Goal: Information Seeking & Learning: Learn about a topic

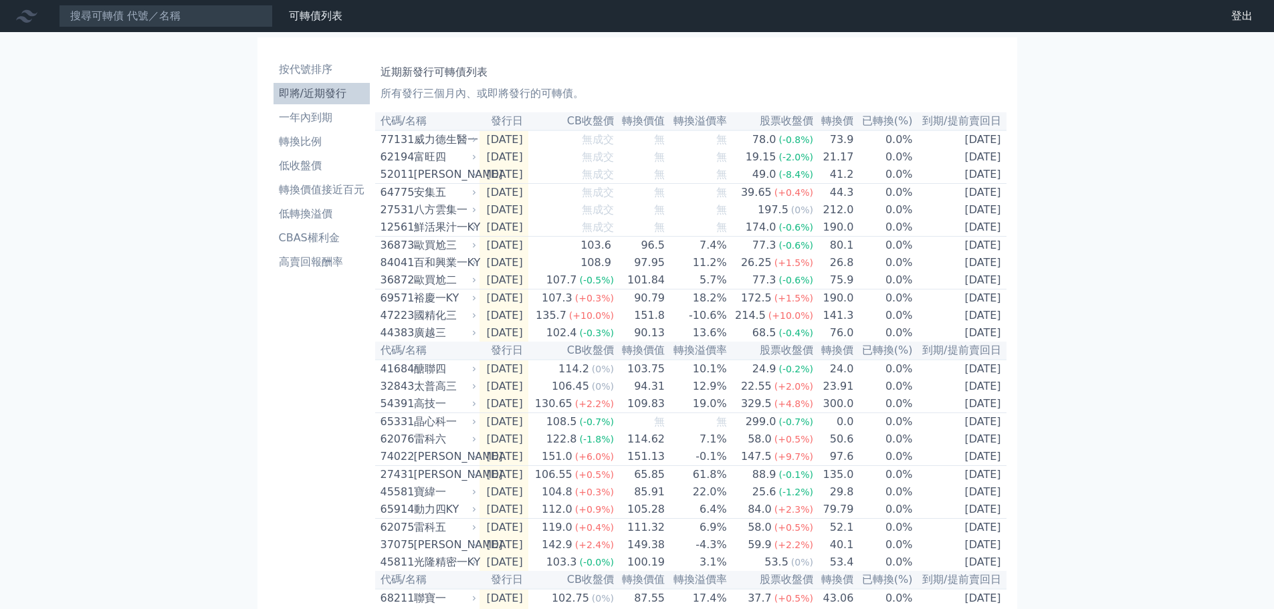
click at [440, 218] on div "八方雲集一" at bounding box center [444, 210] width 60 height 16
click at [429, 324] on div "國精化三" at bounding box center [444, 316] width 60 height 16
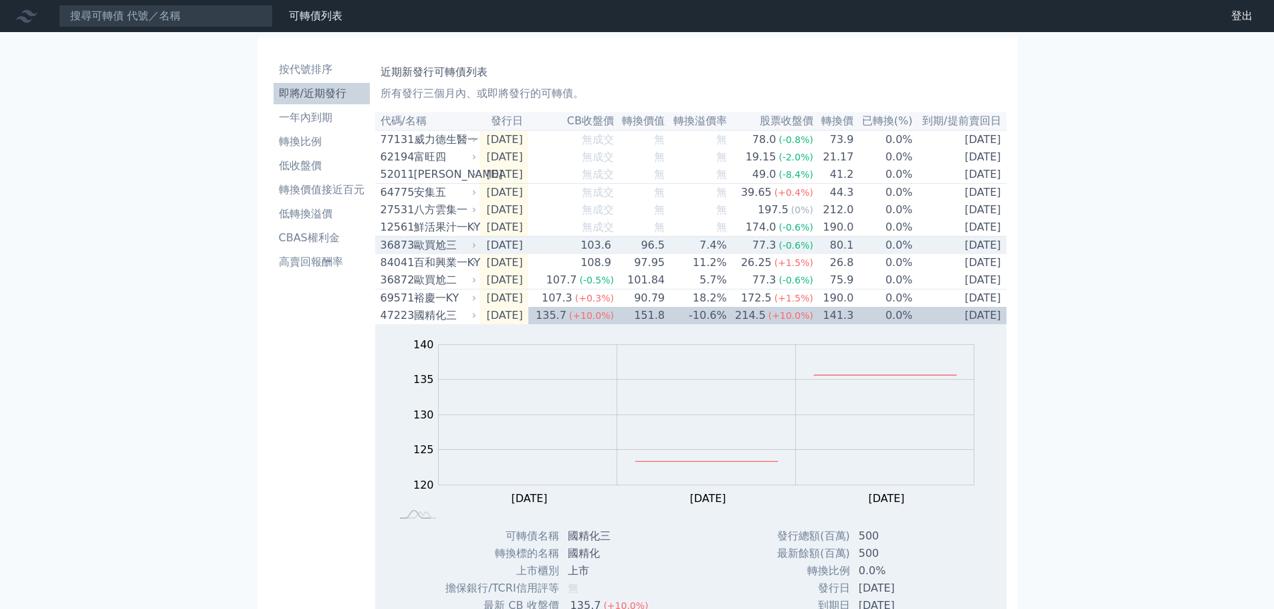
click at [429, 252] on div "歐買尬三" at bounding box center [444, 245] width 60 height 16
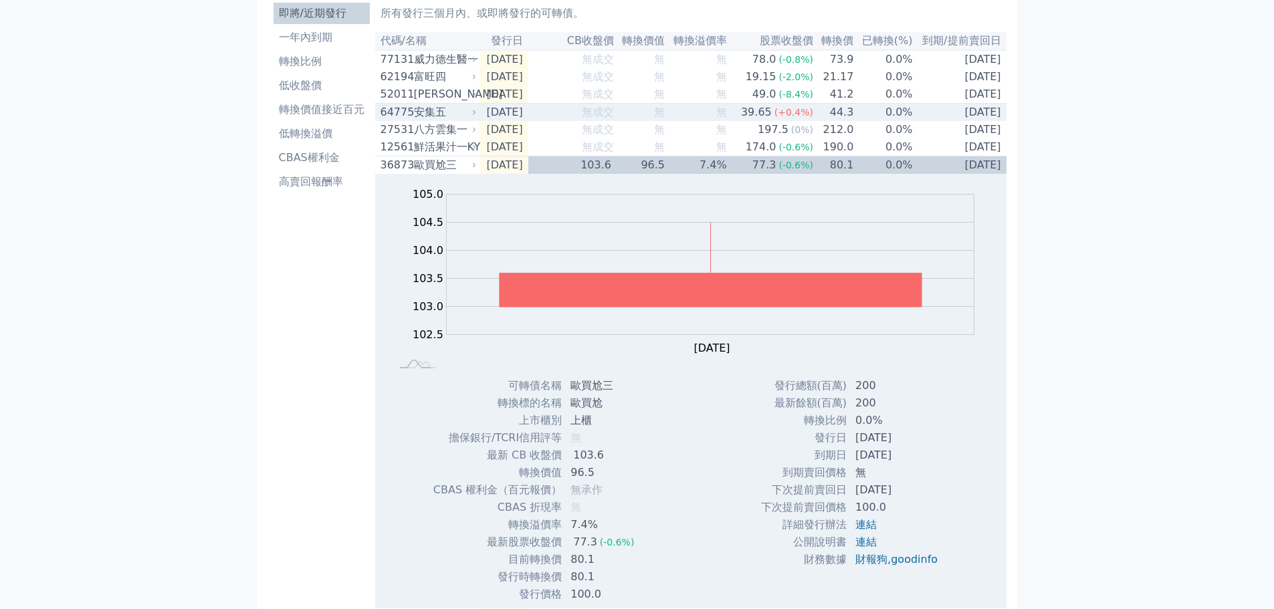
scroll to position [67, 0]
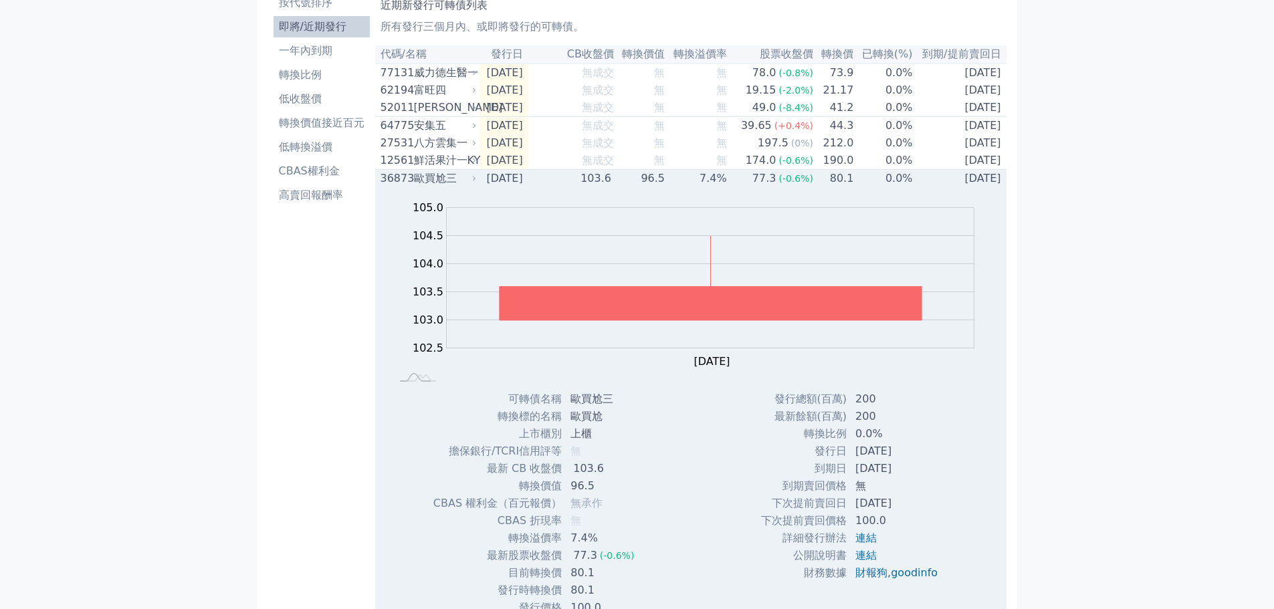
click at [438, 187] on div "歐買尬三" at bounding box center [444, 179] width 60 height 16
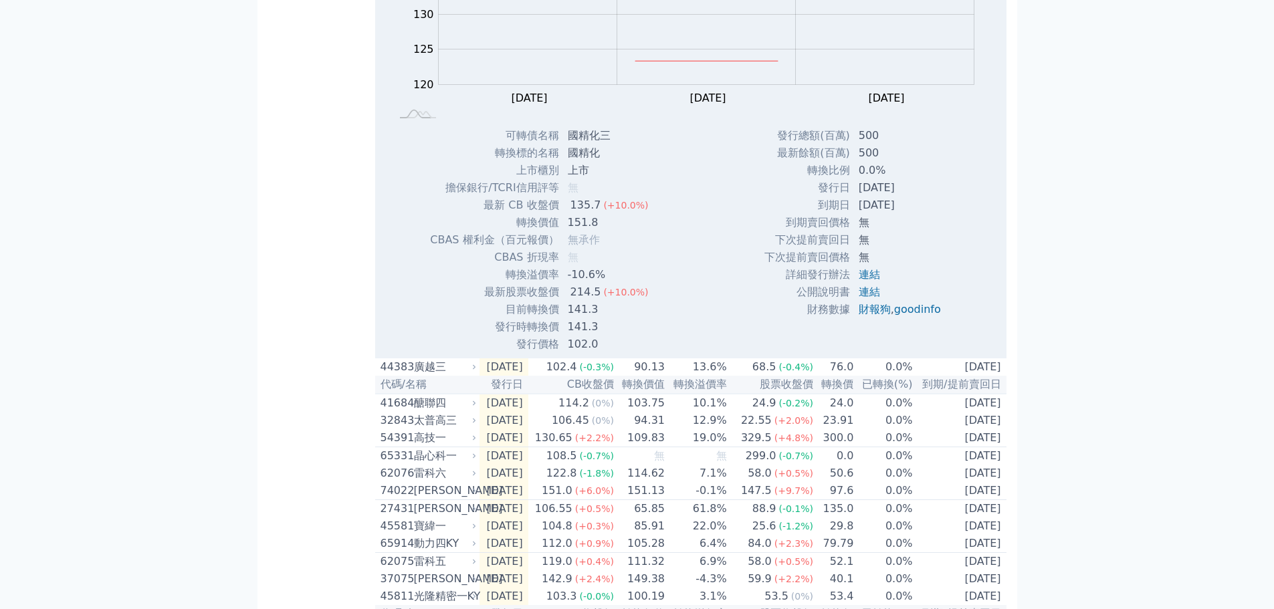
scroll to position [401, 0]
click at [421, 428] on div "太普高三" at bounding box center [444, 420] width 60 height 16
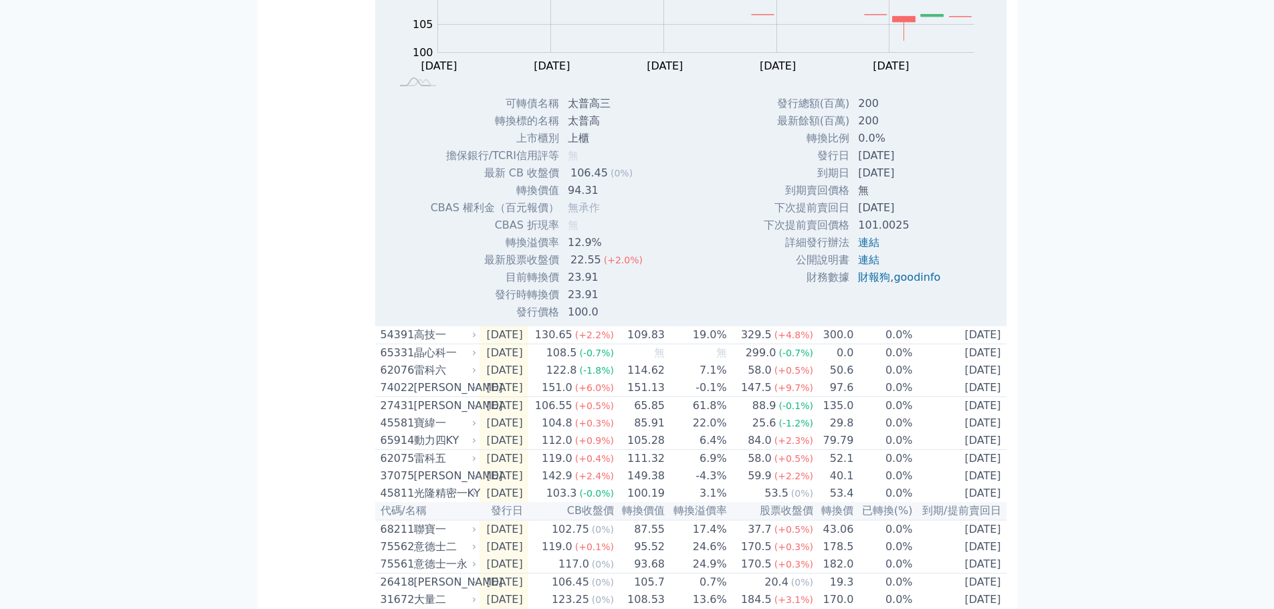
scroll to position [936, 0]
click at [403, 398] on div "74022" at bounding box center [396, 390] width 30 height 16
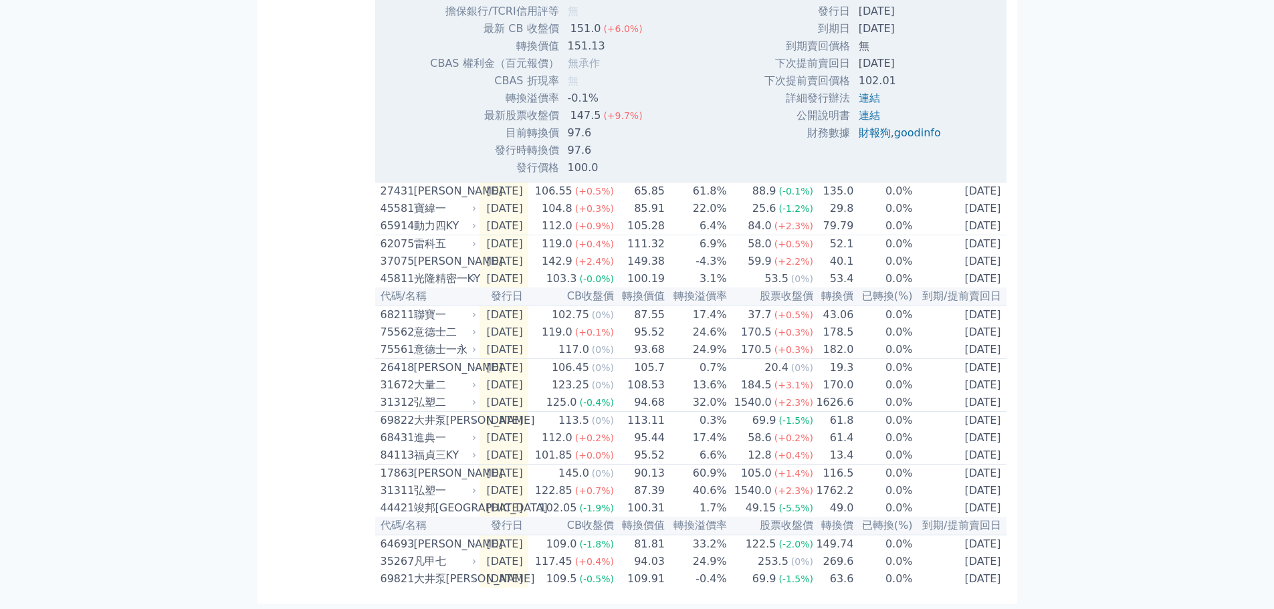
scroll to position [1645, 0]
click at [389, 253] on div "37075" at bounding box center [396, 261] width 30 height 16
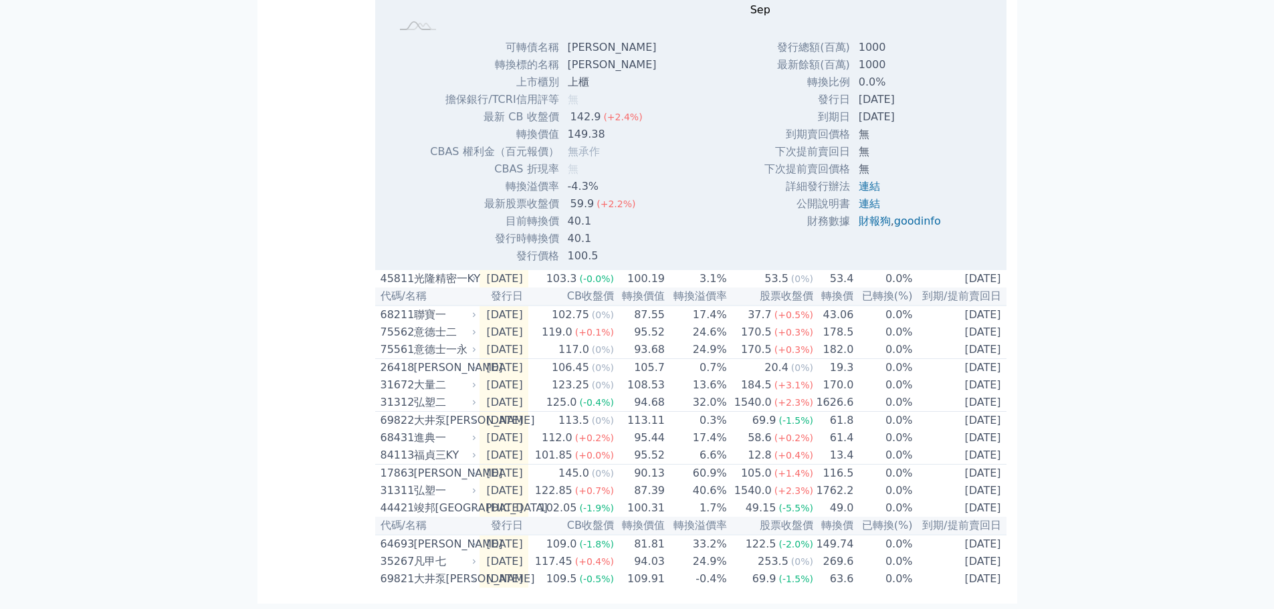
scroll to position [2080, 0]
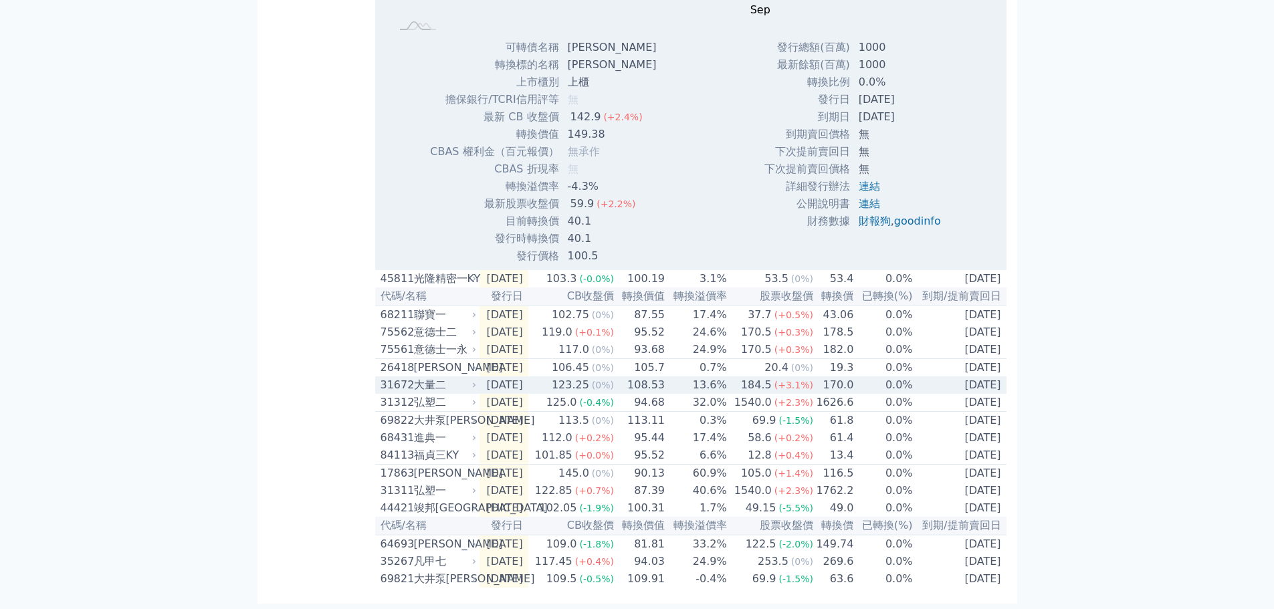
click at [517, 377] on td "[DATE]" at bounding box center [504, 385] width 49 height 17
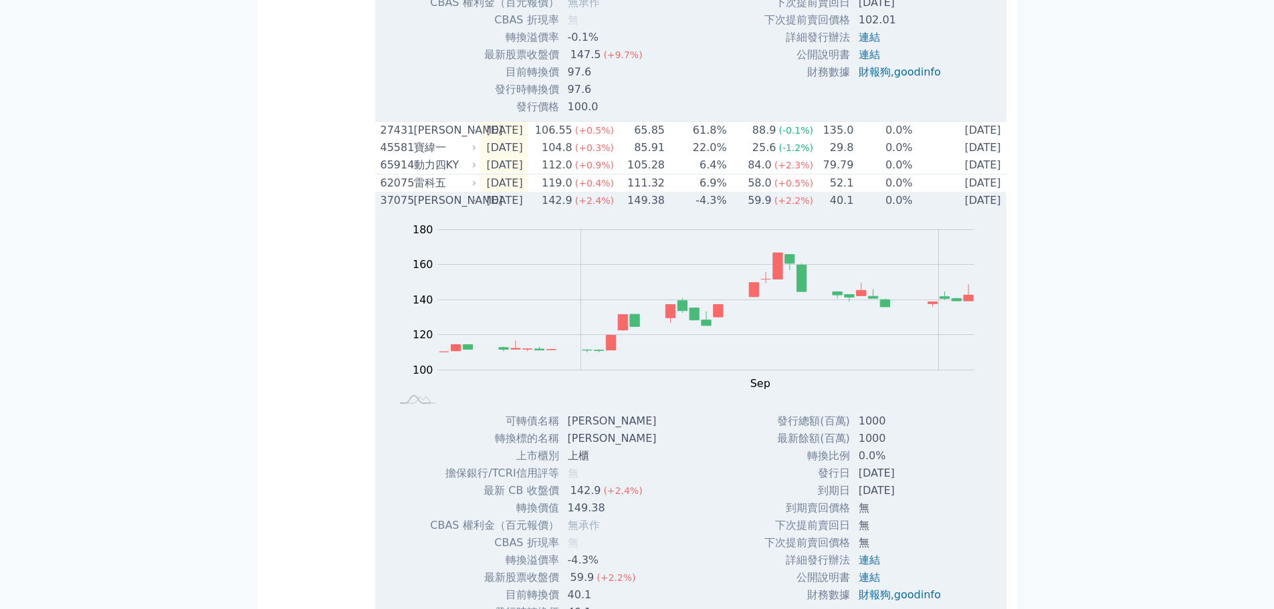
scroll to position [1645, 0]
click at [433, 212] on div "[PERSON_NAME]" at bounding box center [444, 204] width 60 height 16
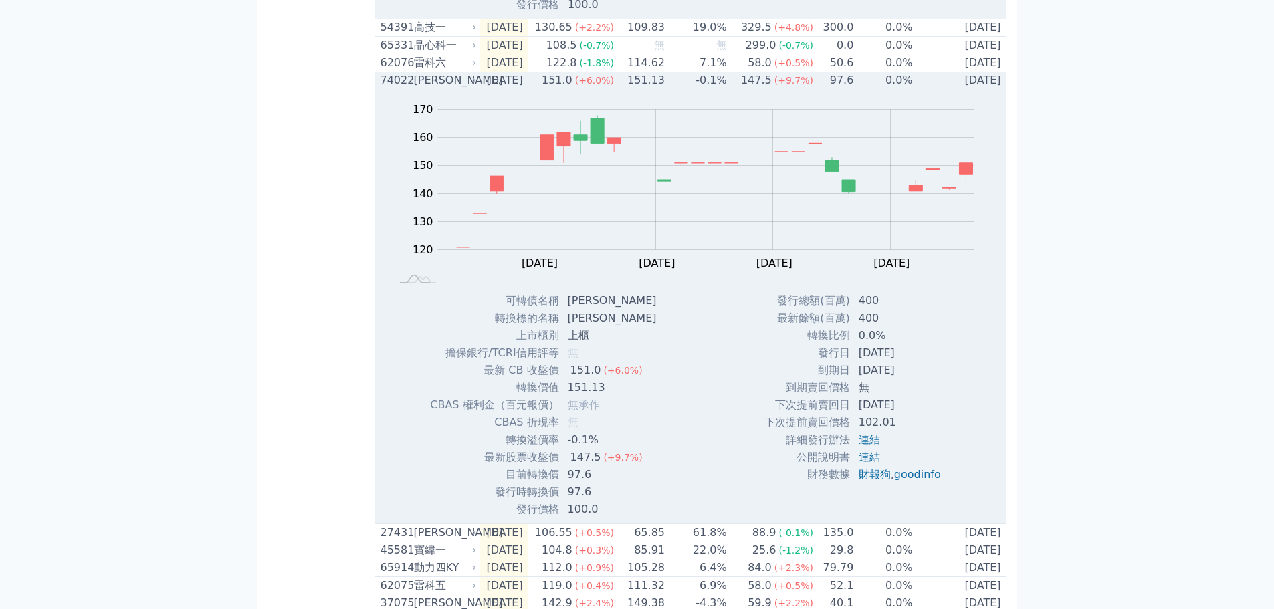
scroll to position [1244, 0]
click at [431, 90] on div "[PERSON_NAME]" at bounding box center [444, 82] width 60 height 16
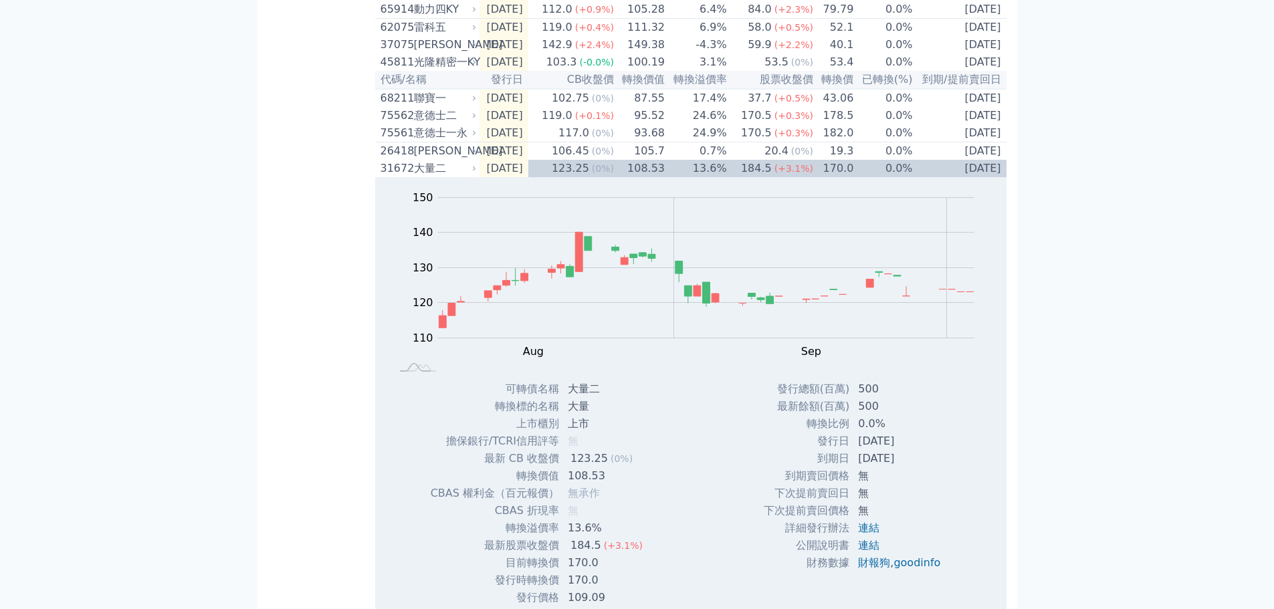
scroll to position [1378, 0]
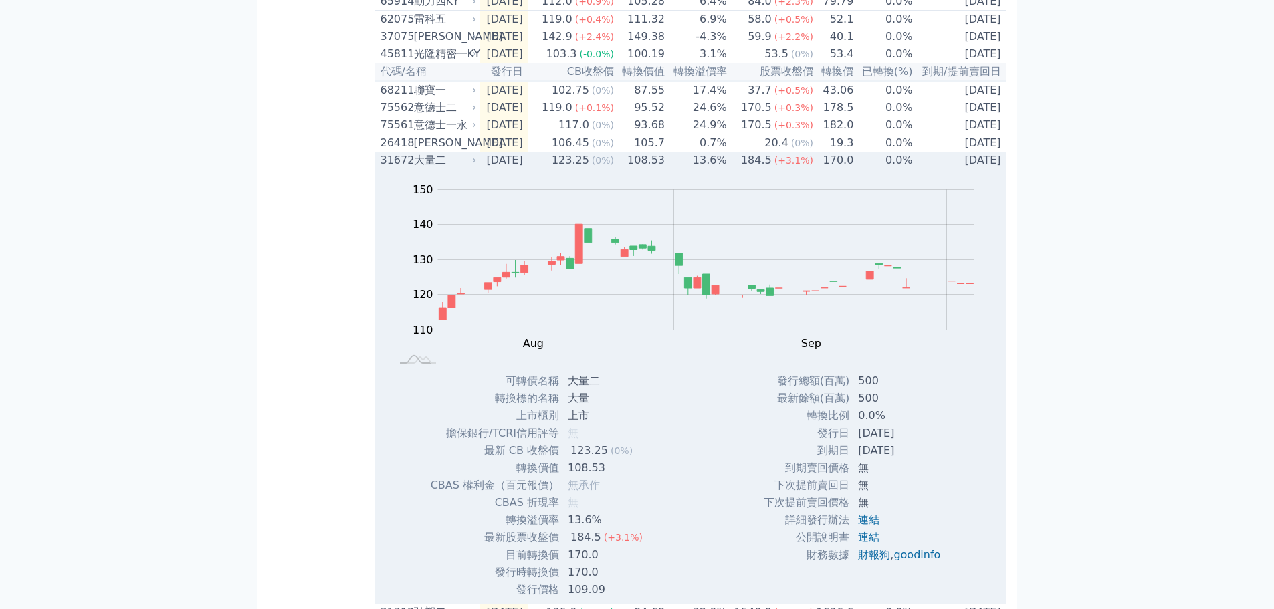
click at [437, 169] on div "大量二" at bounding box center [444, 160] width 60 height 16
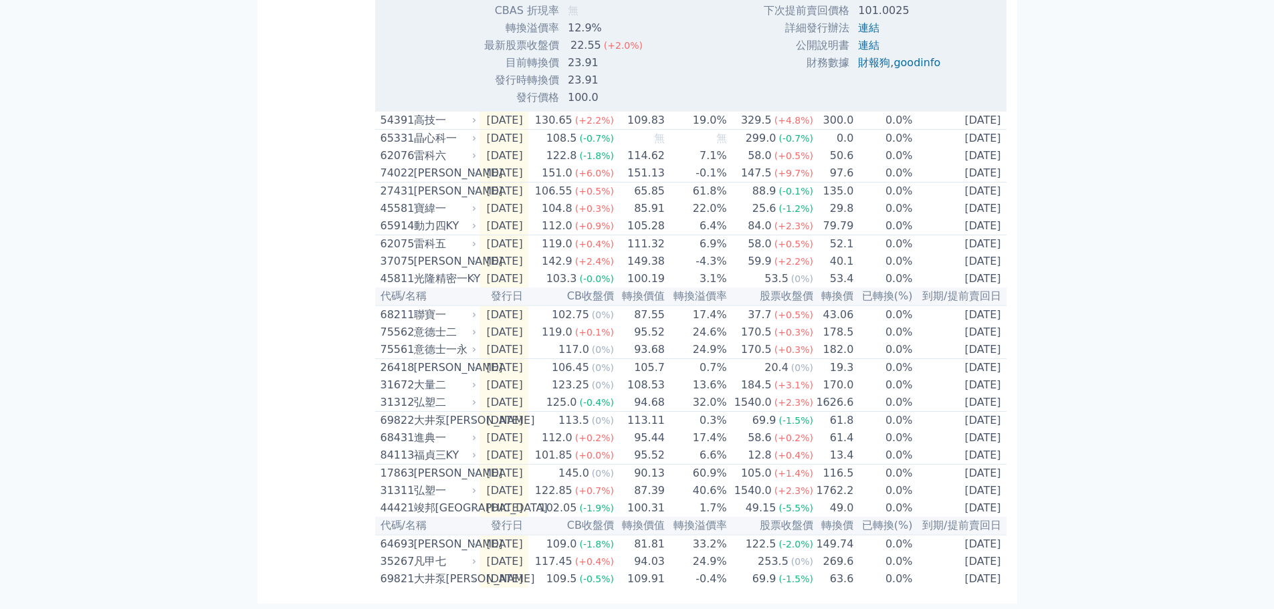
scroll to position [1210, 0]
click at [496, 504] on td "[DATE]" at bounding box center [504, 508] width 49 height 17
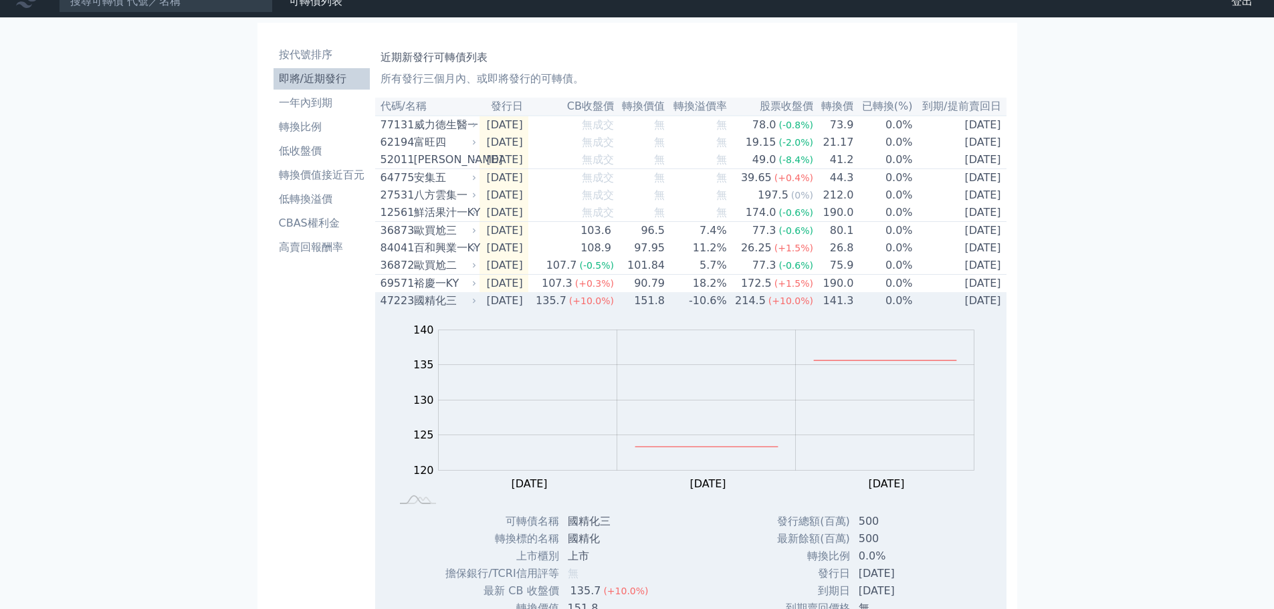
scroll to position [0, 0]
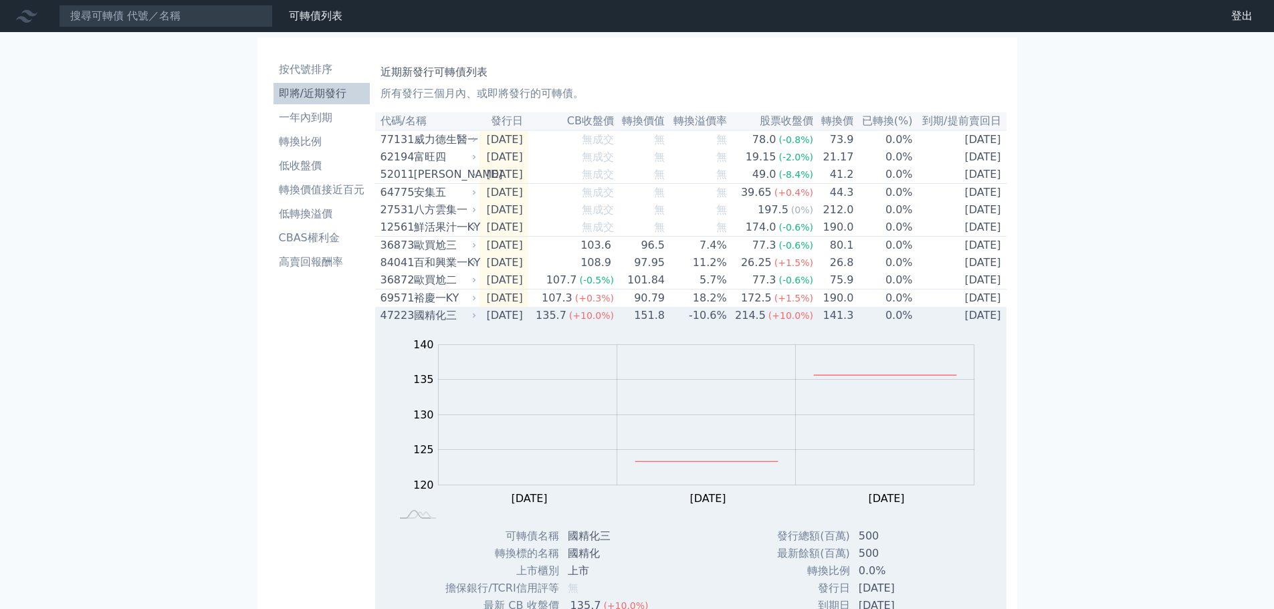
click at [399, 324] on div "47223" at bounding box center [396, 316] width 30 height 16
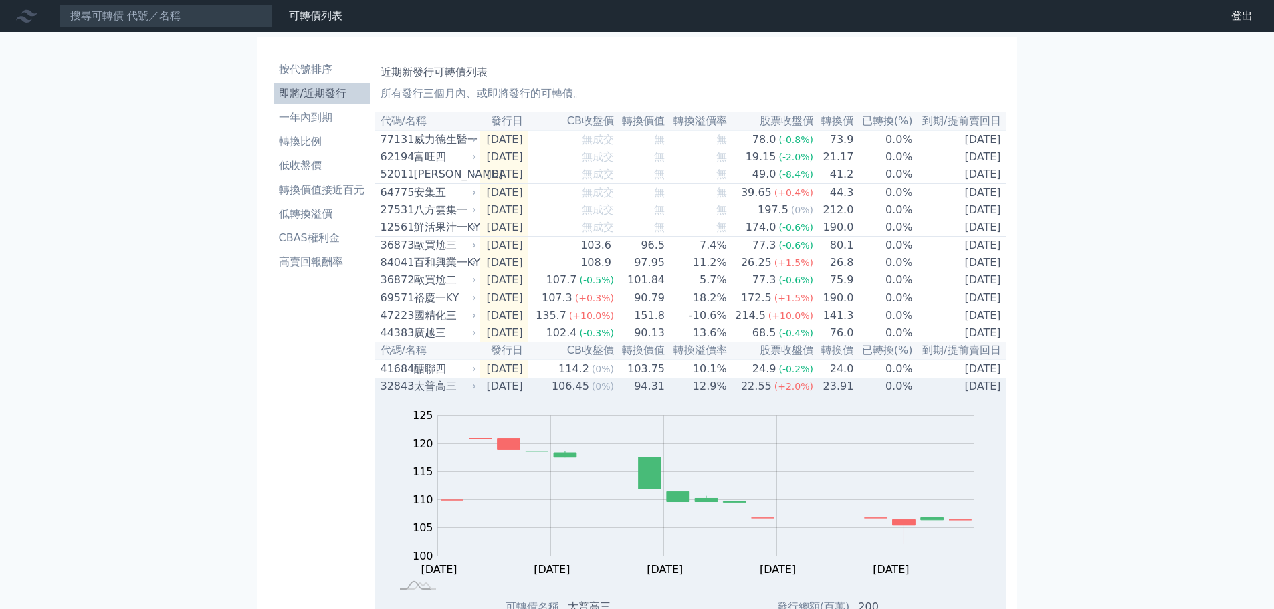
click at [429, 395] on div "太普高三" at bounding box center [444, 387] width 60 height 16
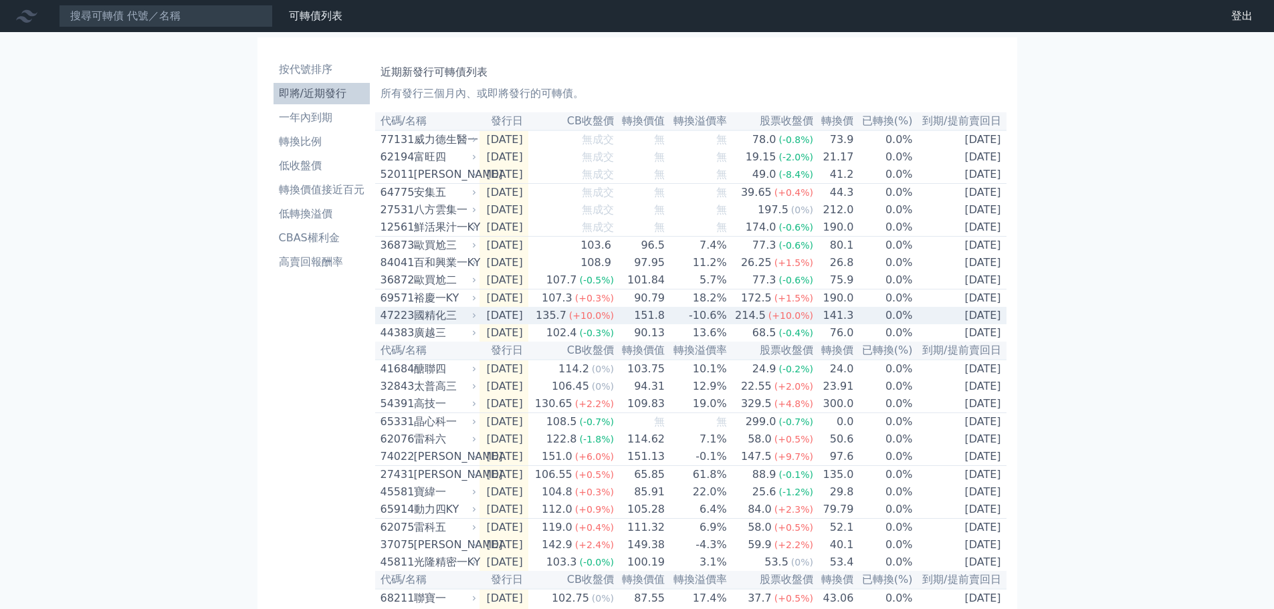
click at [441, 324] on div "國精化三" at bounding box center [444, 316] width 60 height 16
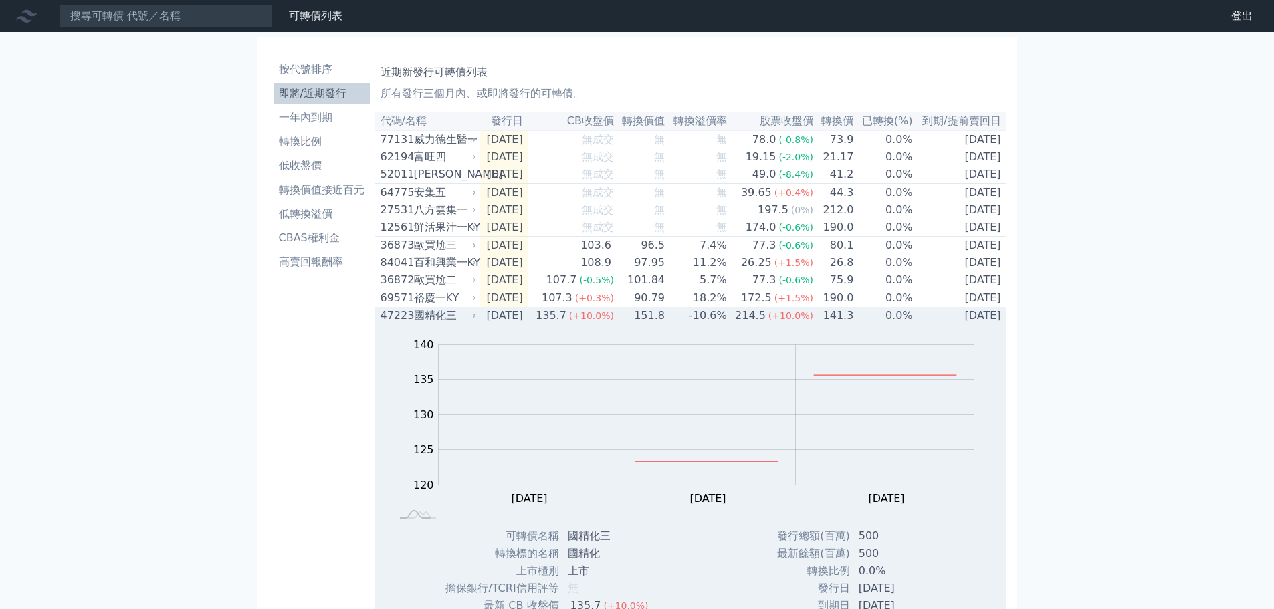
click at [431, 324] on div "國精化三" at bounding box center [444, 316] width 60 height 16
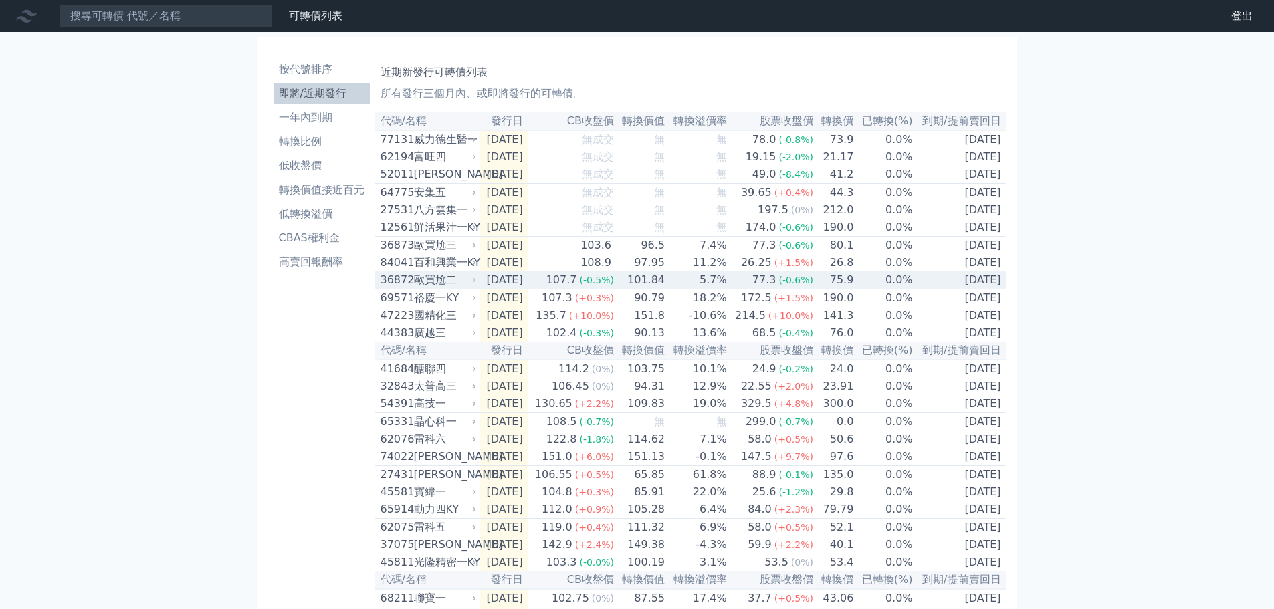
click at [443, 288] on div "歐買尬二" at bounding box center [444, 280] width 60 height 16
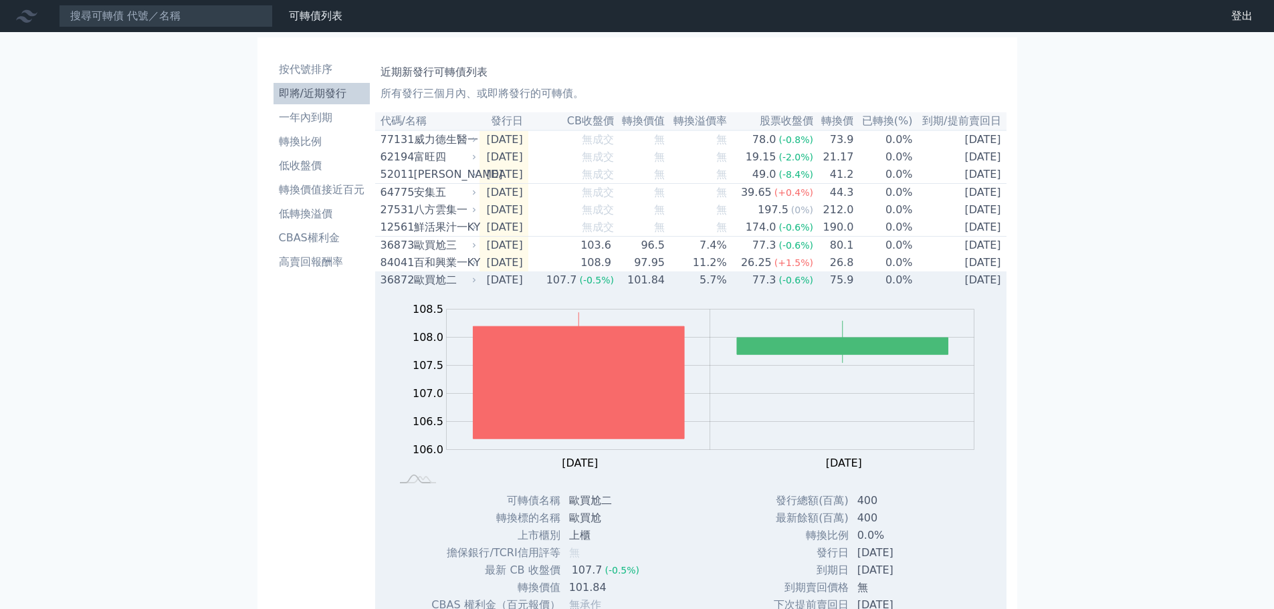
click at [445, 288] on div "歐買尬二" at bounding box center [444, 280] width 60 height 16
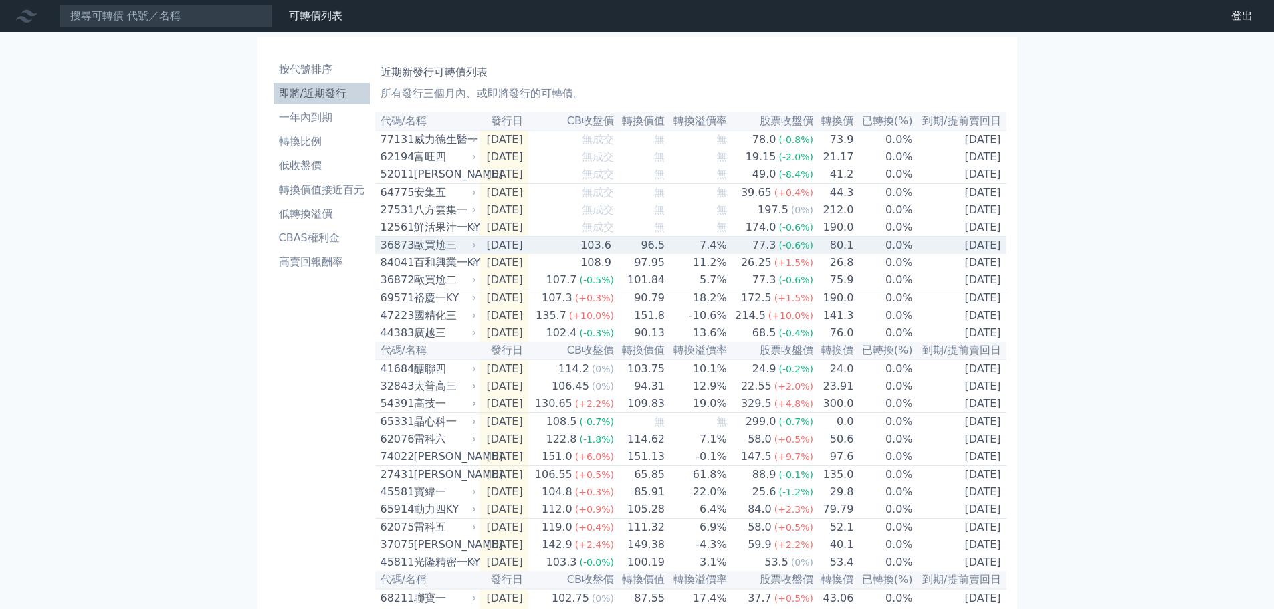
click at [443, 253] on div "歐買尬三" at bounding box center [444, 245] width 60 height 16
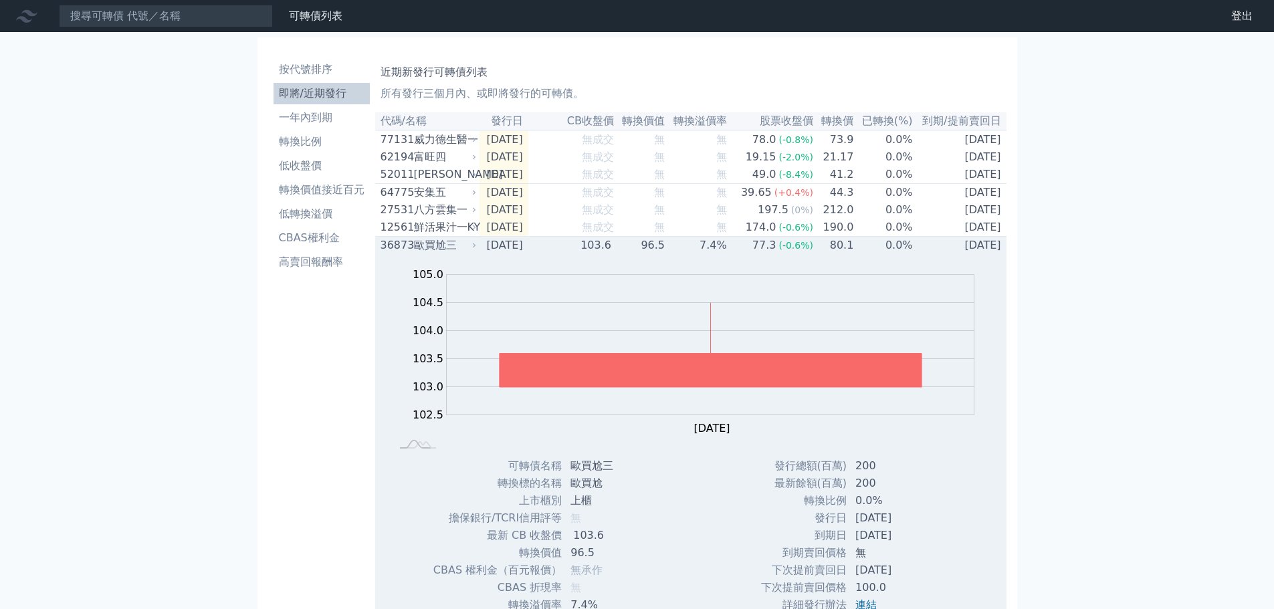
click at [421, 253] on div "歐買尬三" at bounding box center [444, 245] width 60 height 16
